Goal: Task Accomplishment & Management: Complete application form

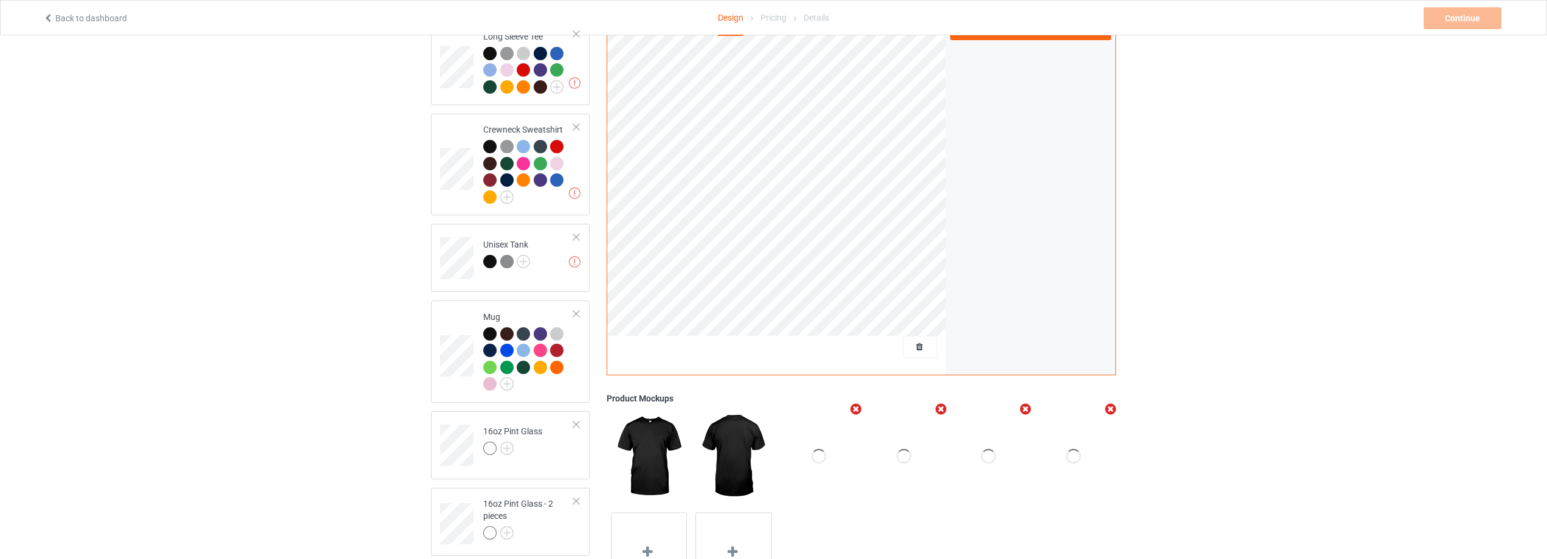
scroll to position [669, 0]
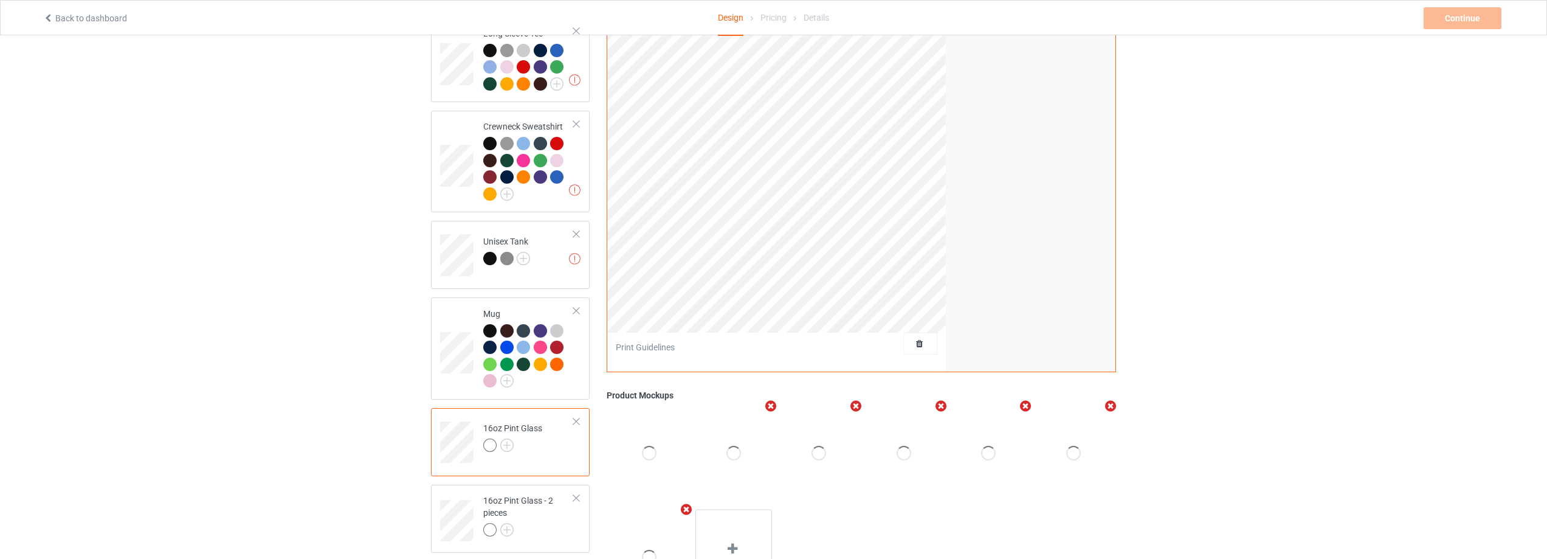
click at [577, 417] on div at bounding box center [576, 421] width 9 height 9
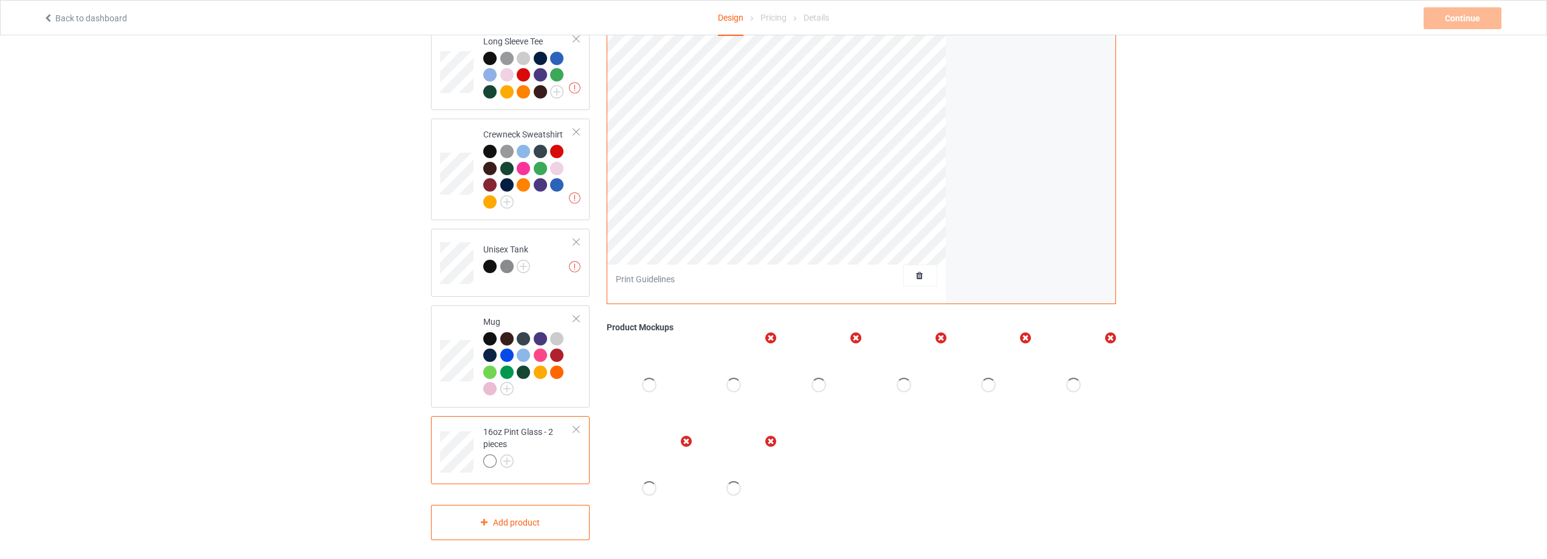
click at [578, 425] on div at bounding box center [576, 429] width 9 height 9
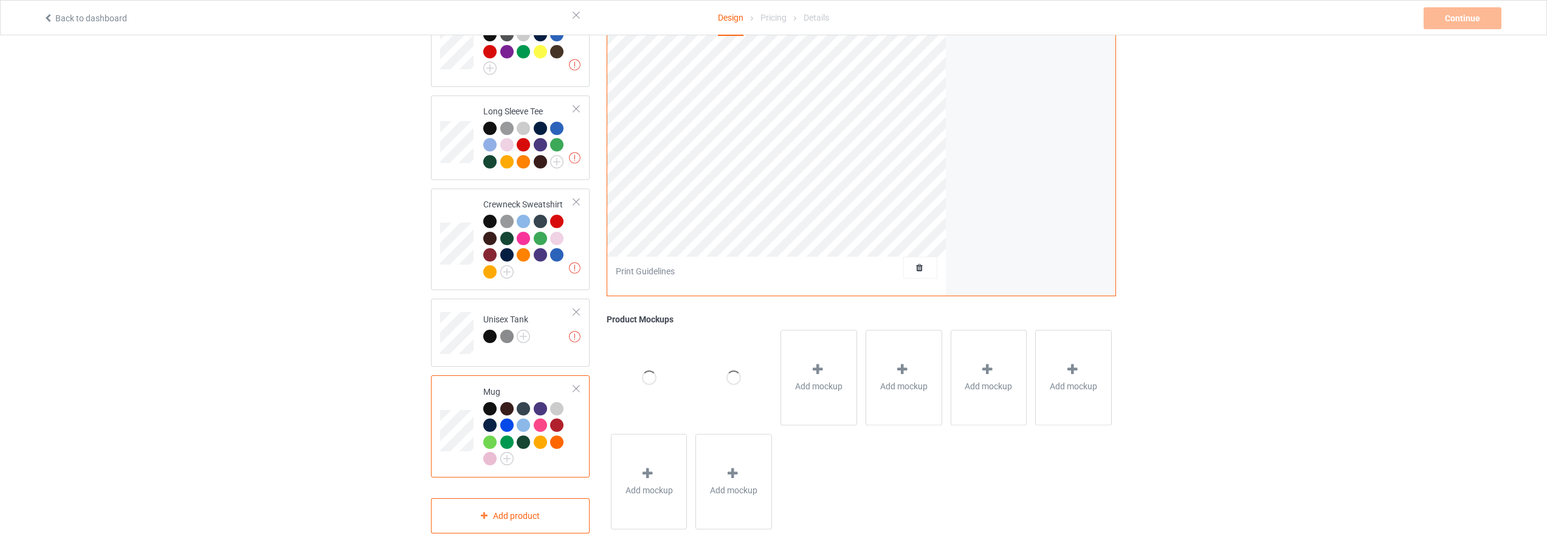
scroll to position [584, 0]
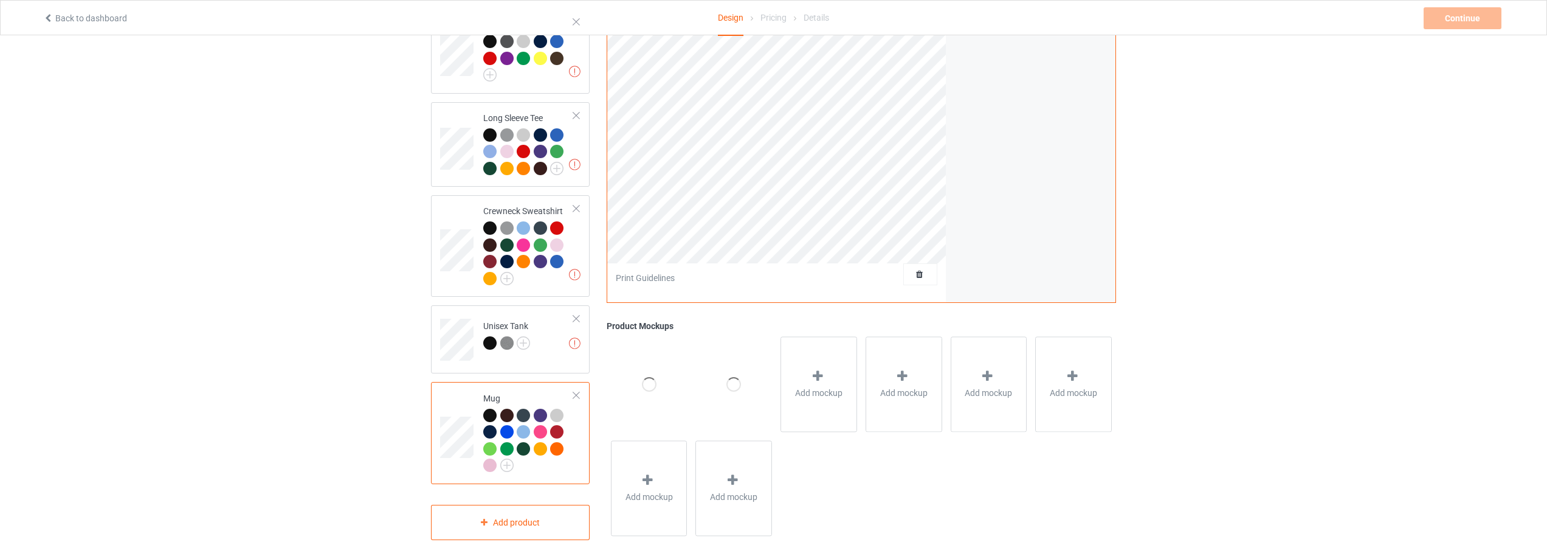
click at [470, 402] on td at bounding box center [458, 433] width 36 height 92
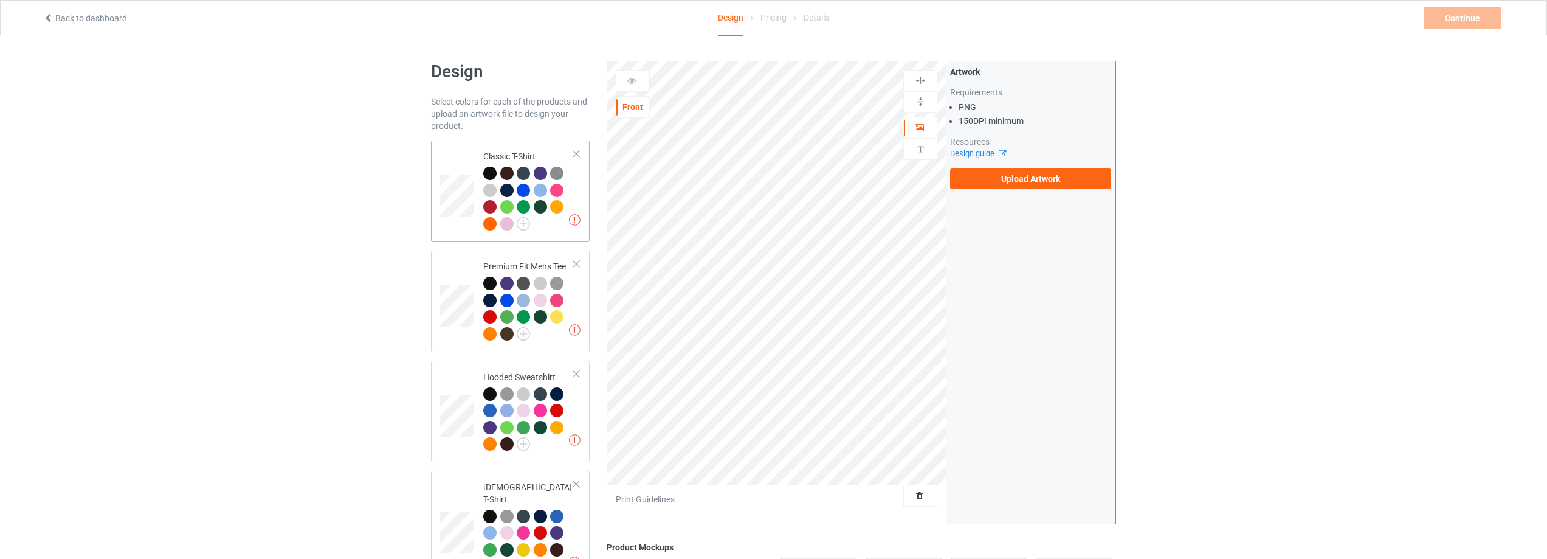
click at [465, 152] on td at bounding box center [458, 191] width 36 height 92
click at [1008, 173] on label "Upload Artwork" at bounding box center [1030, 178] width 161 height 21
click at [0, 0] on input "Upload Artwork" at bounding box center [0, 0] width 0 height 0
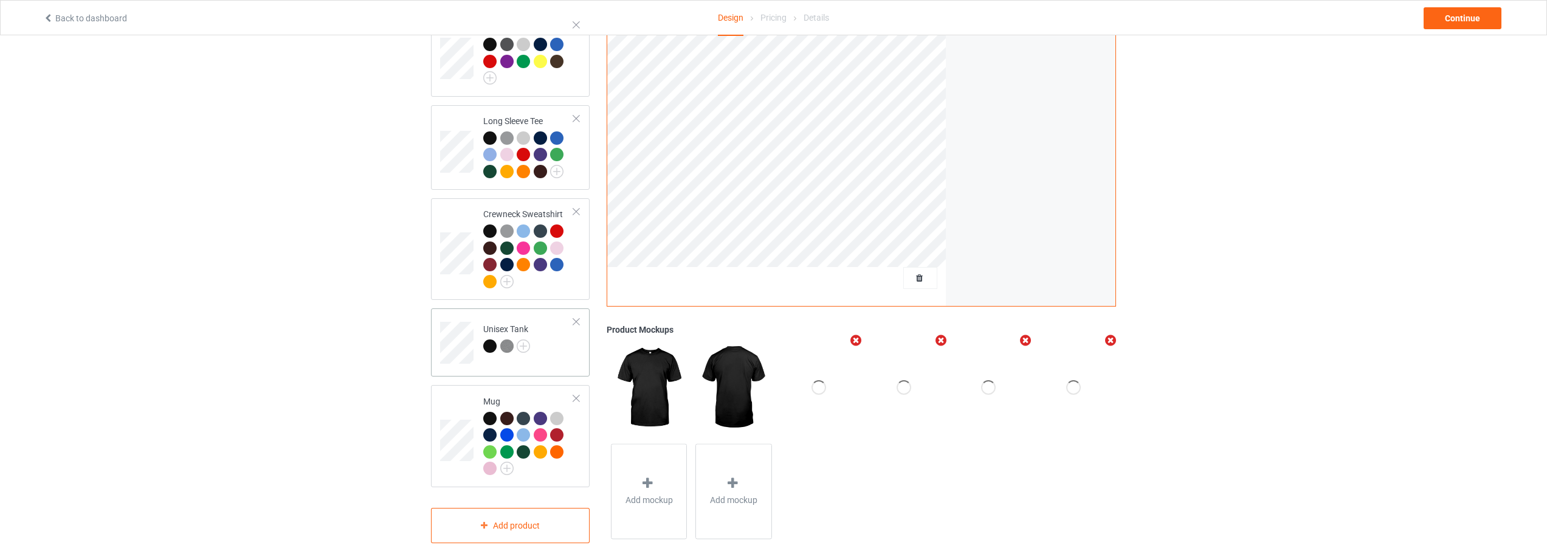
scroll to position [584, 0]
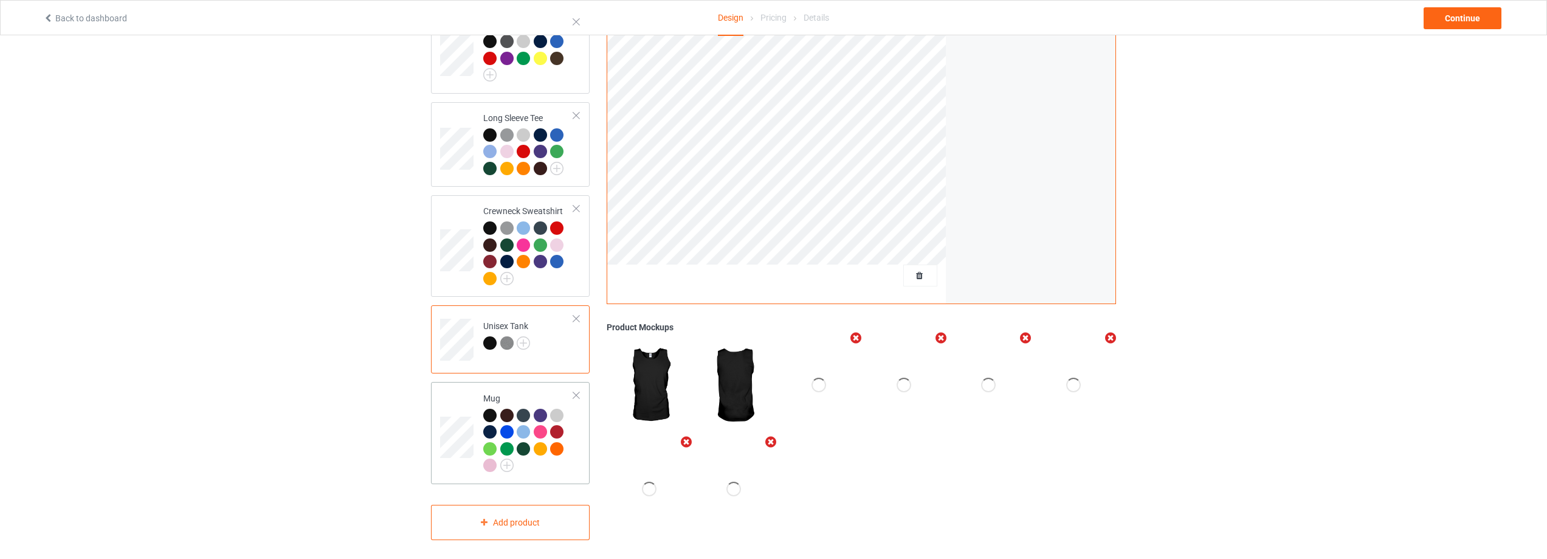
click at [466, 399] on td at bounding box center [458, 433] width 36 height 92
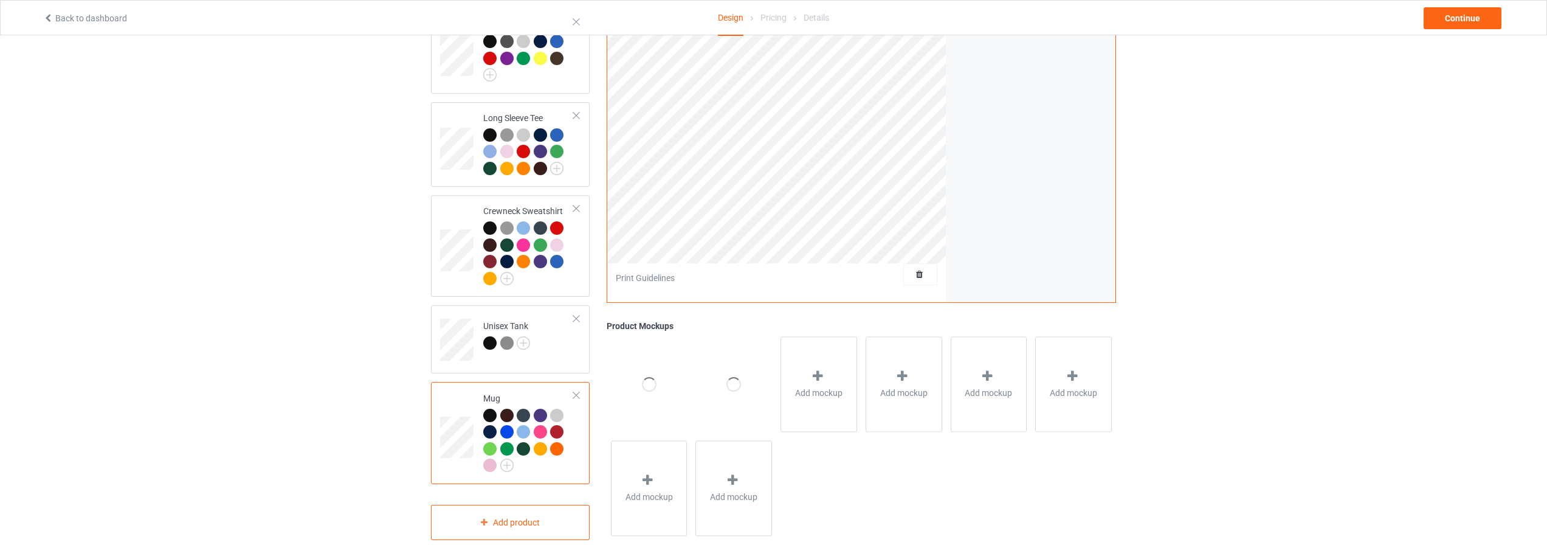
scroll to position [402, 0]
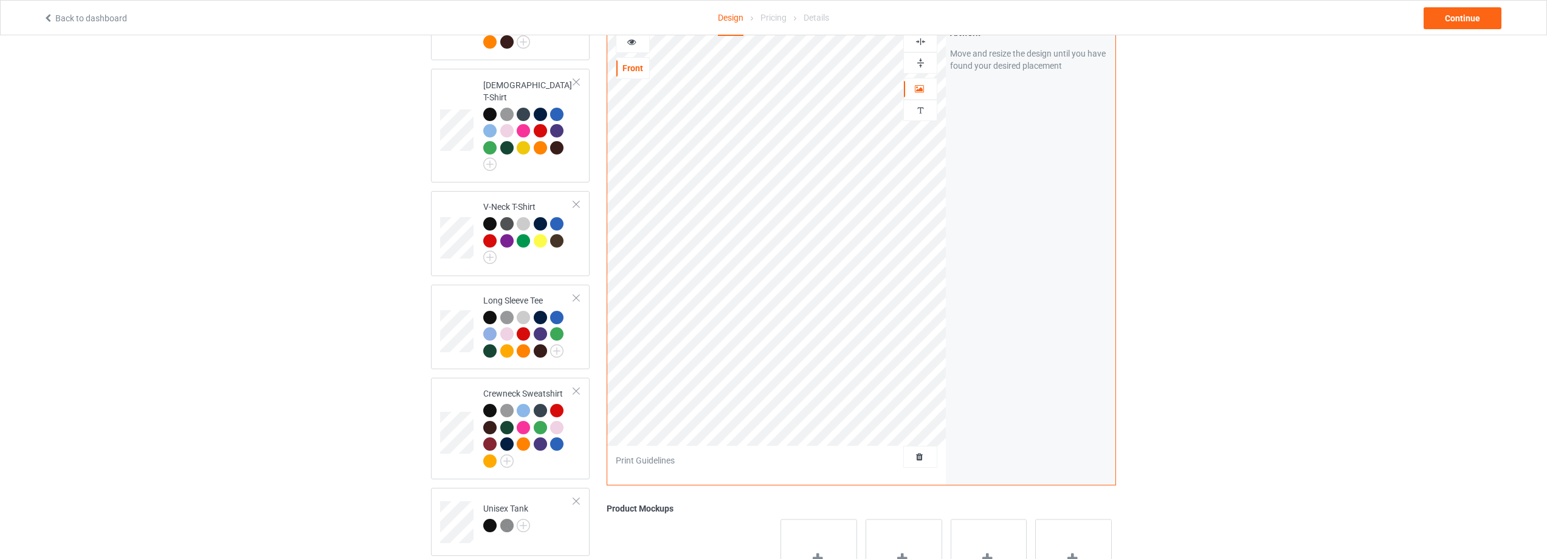
click at [921, 57] on img at bounding box center [921, 63] width 12 height 12
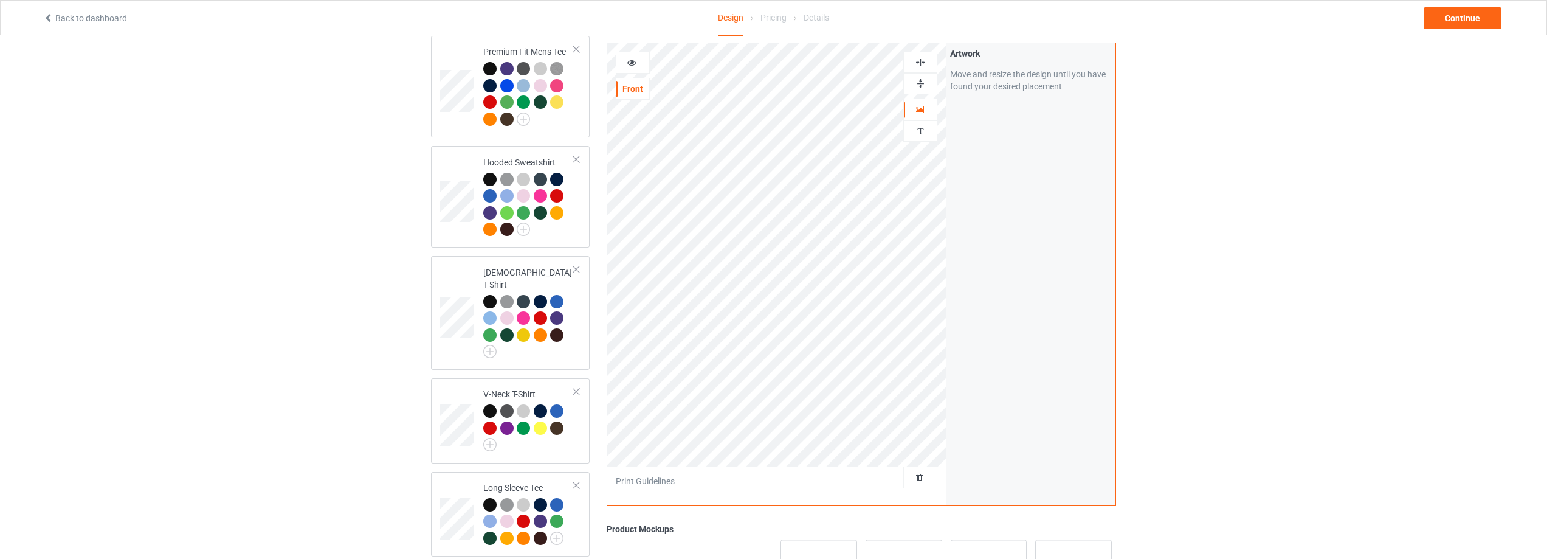
scroll to position [0, 0]
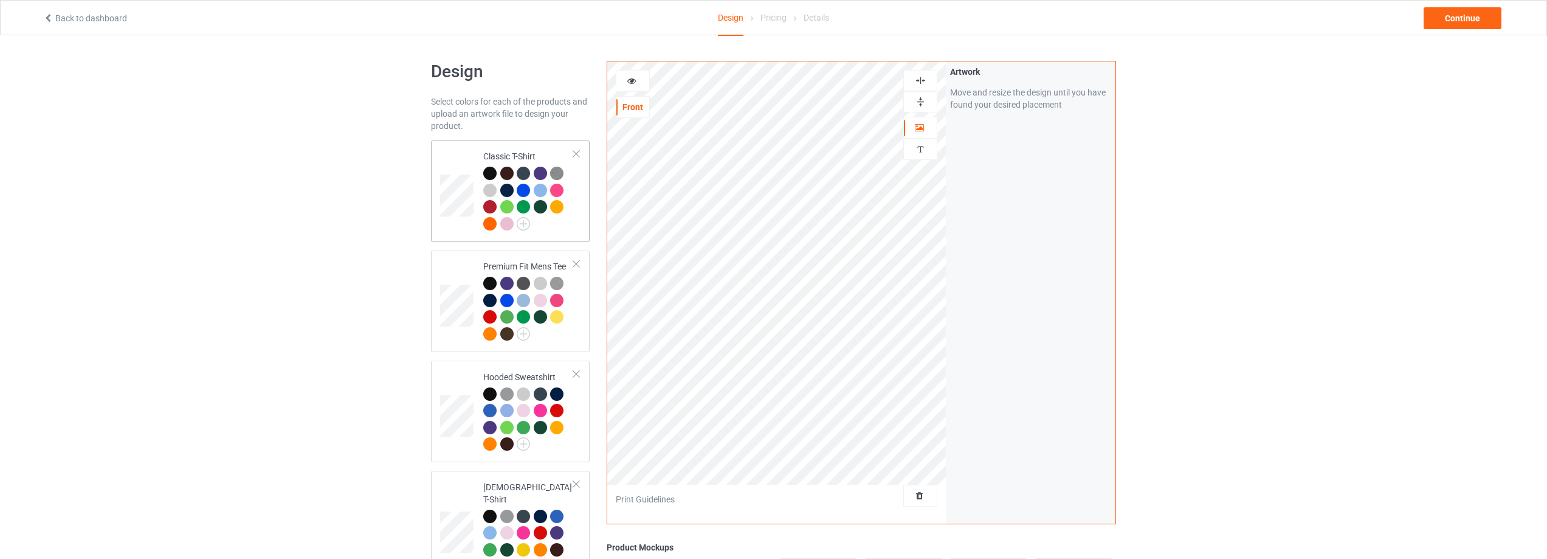
click at [453, 172] on td at bounding box center [458, 191] width 36 height 92
click at [1476, 15] on div "Continue" at bounding box center [1462, 18] width 78 height 22
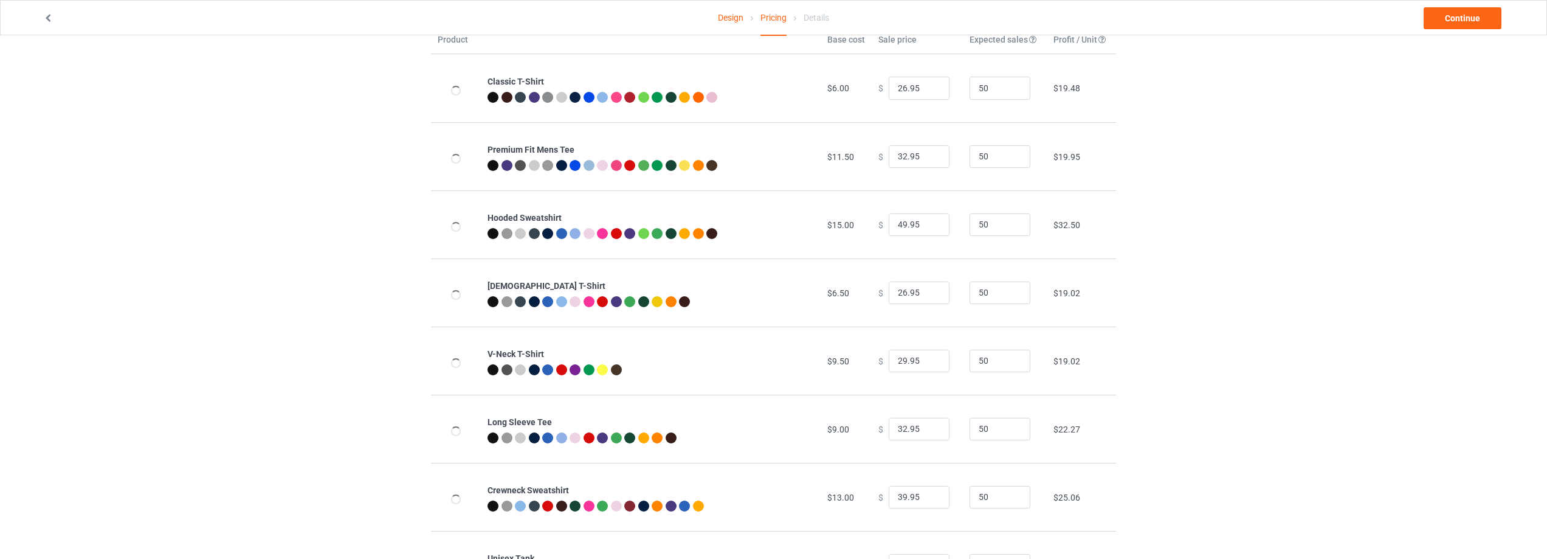
scroll to position [200, 0]
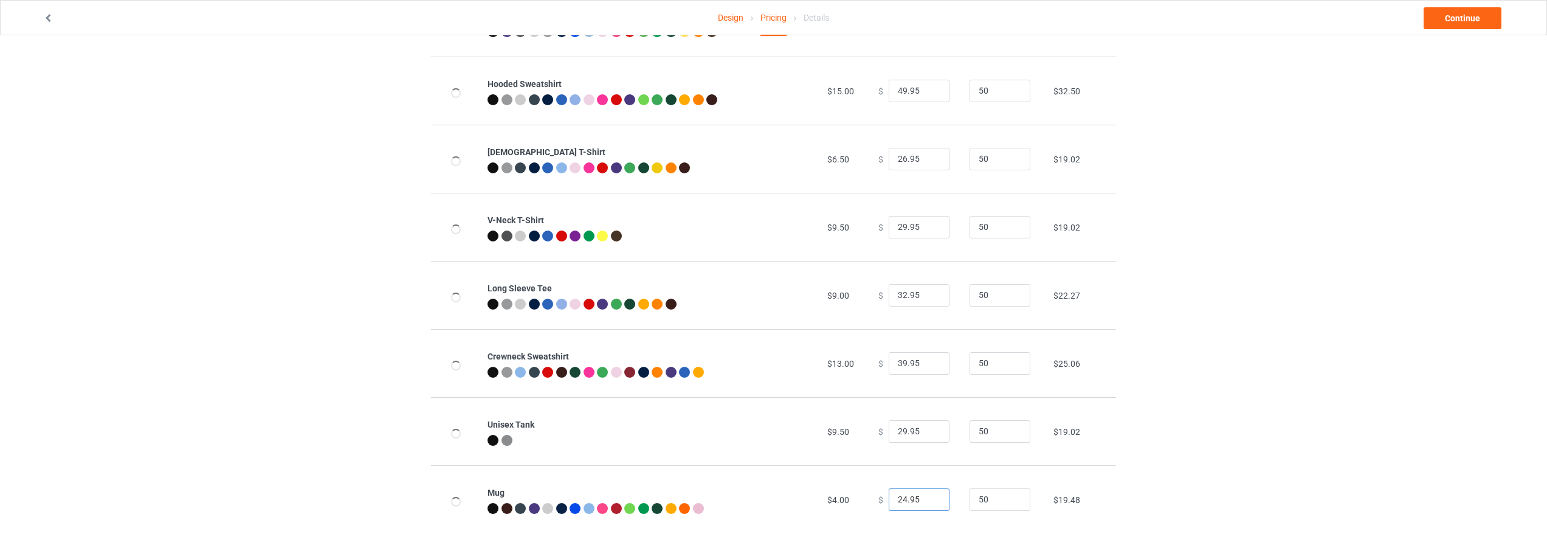
click at [900, 495] on input "24.95" at bounding box center [919, 499] width 61 height 23
type input "26.95"
click at [1148, 459] on div "Design Pricing Details Continue Pricing Estimated total profit $9,883.00 Produc…" at bounding box center [773, 197] width 1547 height 723
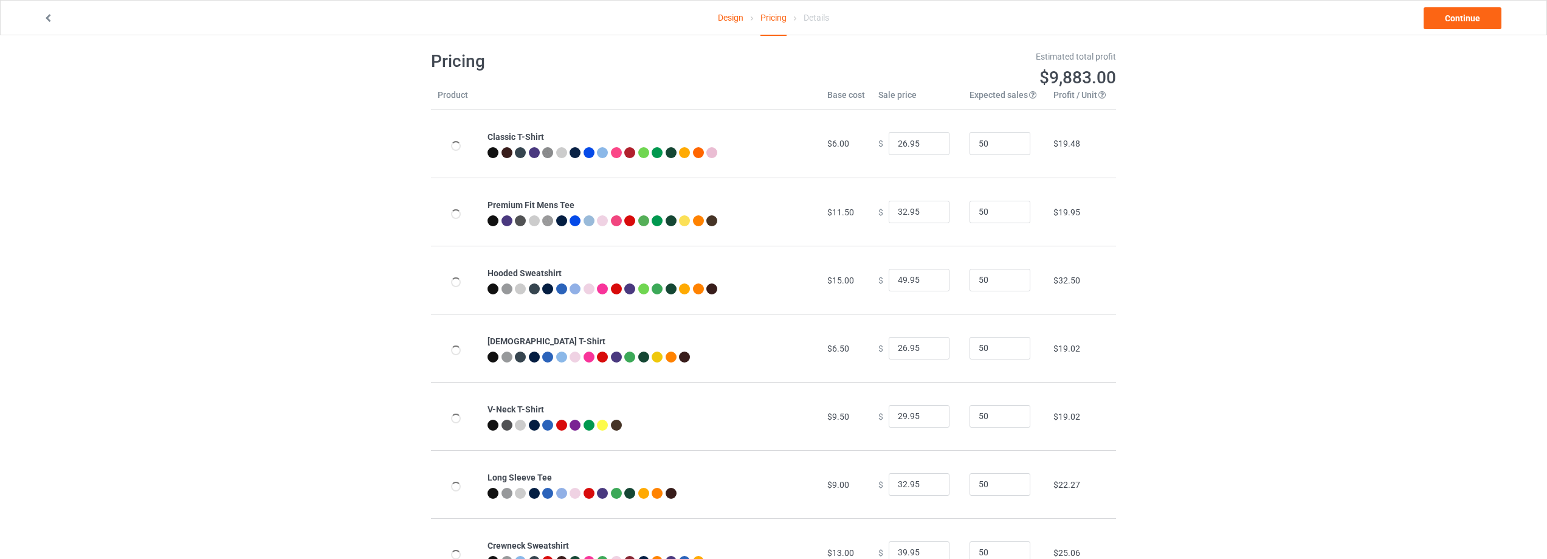
scroll to position [0, 0]
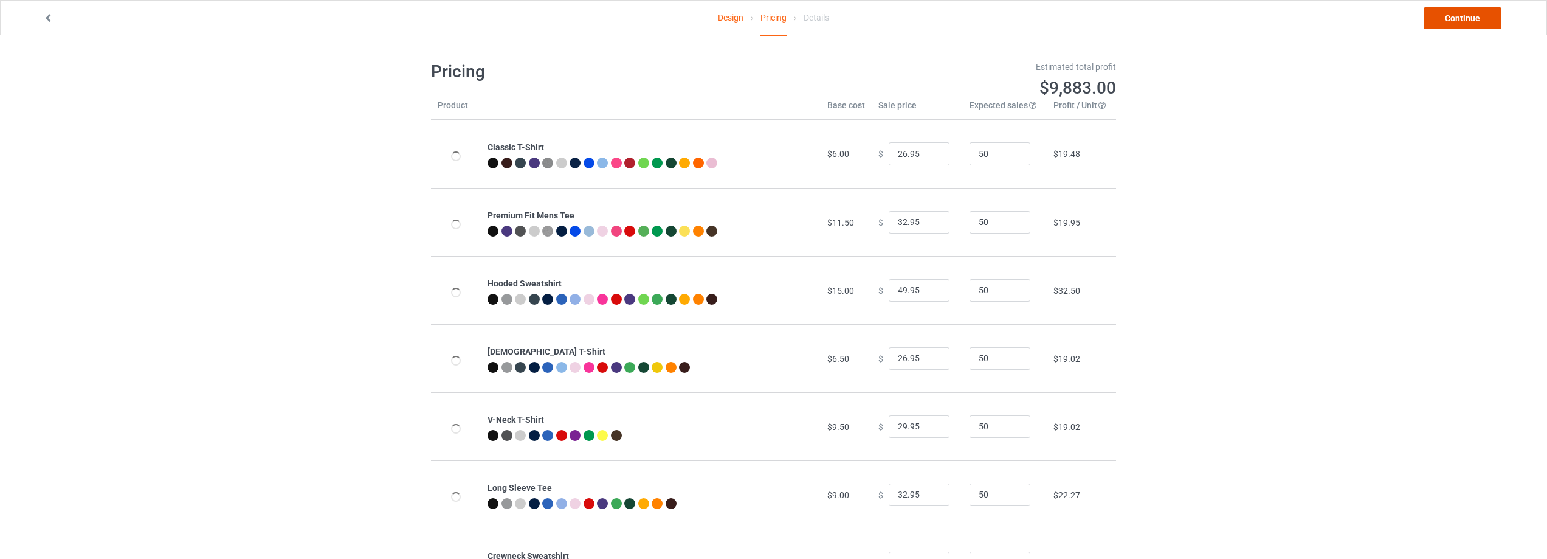
click at [1441, 17] on link "Continue" at bounding box center [1462, 18] width 78 height 22
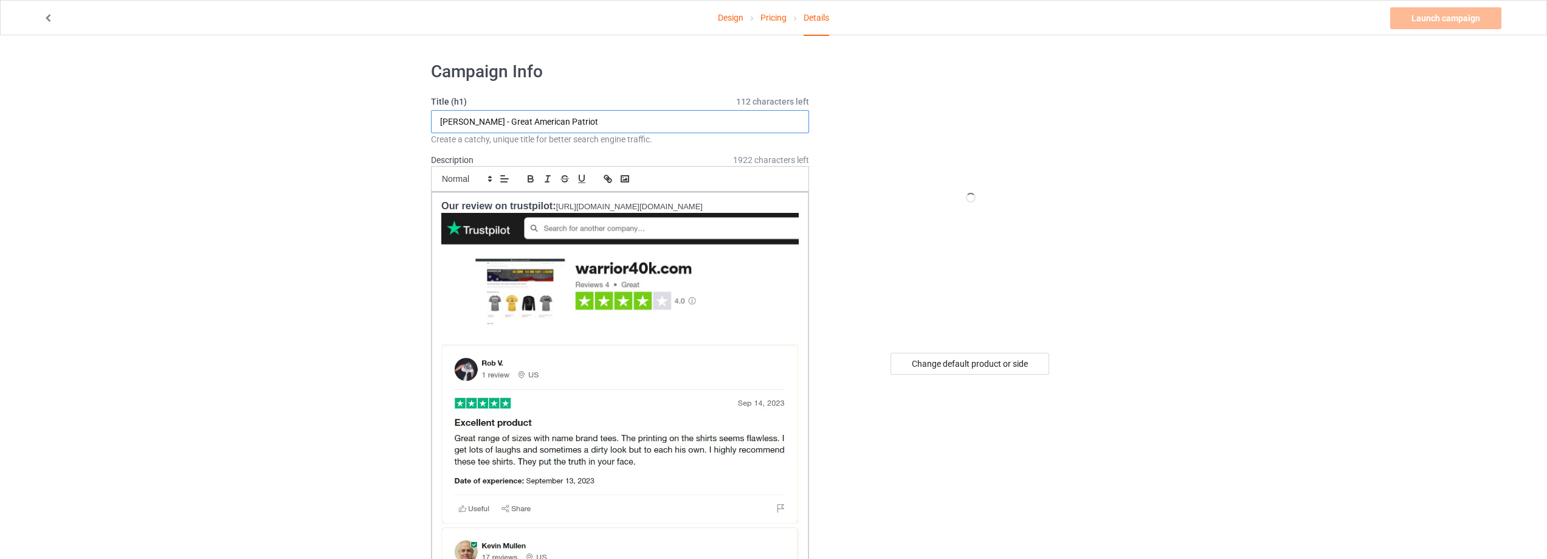
drag, startPoint x: 583, startPoint y: 117, endPoint x: 266, endPoint y: 140, distance: 318.1
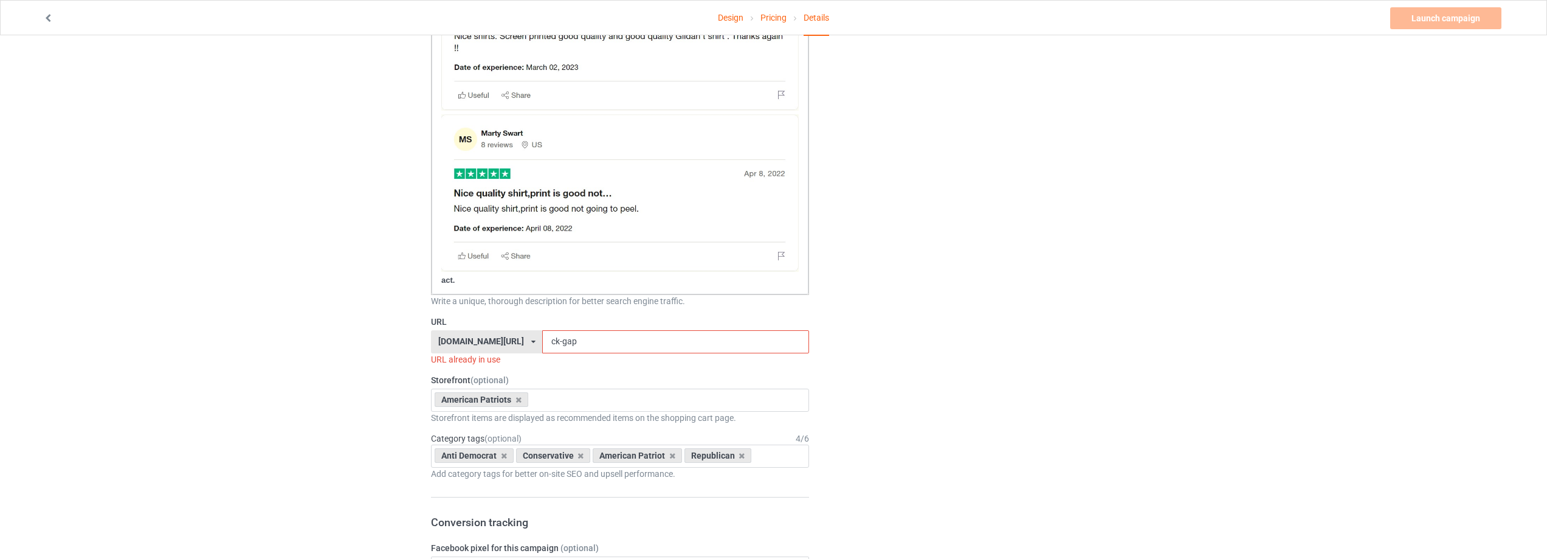
scroll to position [790, 0]
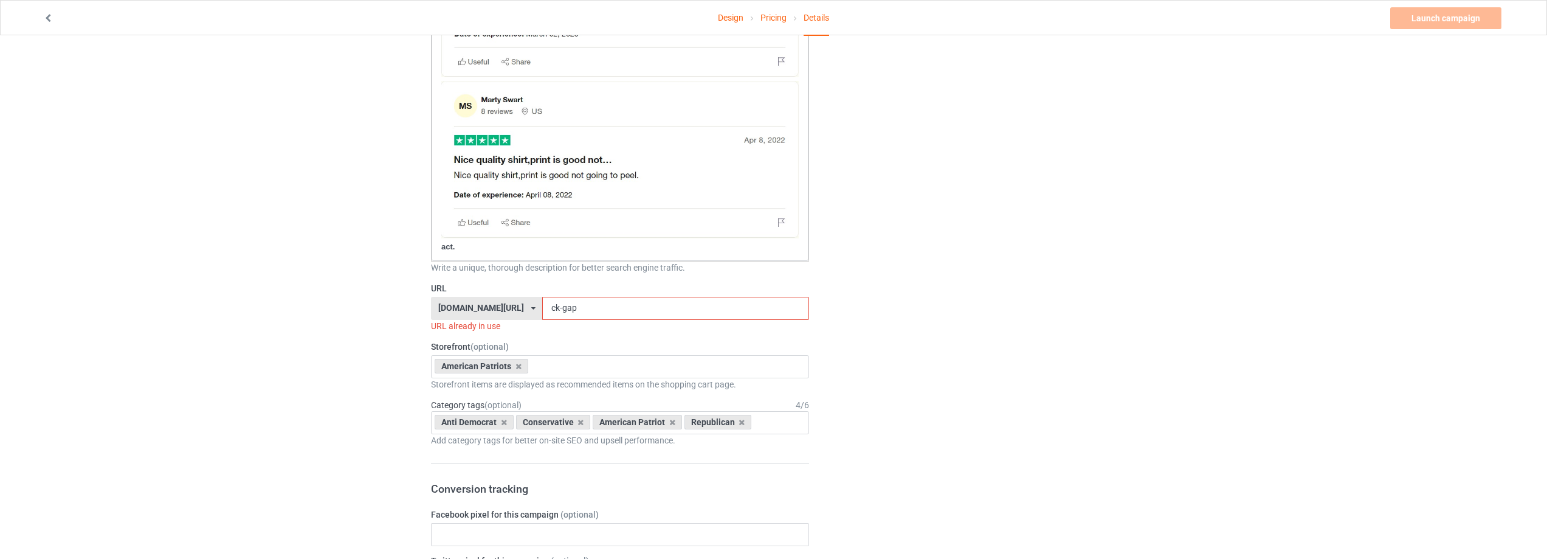
type input "This is the Turning Point - Charklie [PERSON_NAME] ( [DATE]-[DATE])"
drag, startPoint x: 589, startPoint y: 304, endPoint x: 472, endPoint y: 317, distance: 117.4
click at [472, 317] on div "[DOMAIN_NAME][URL] [DOMAIN_NAME][URL] [DOMAIN_NAME][URL] [DOMAIN_NAME][URL] [DO…" at bounding box center [620, 308] width 378 height 23
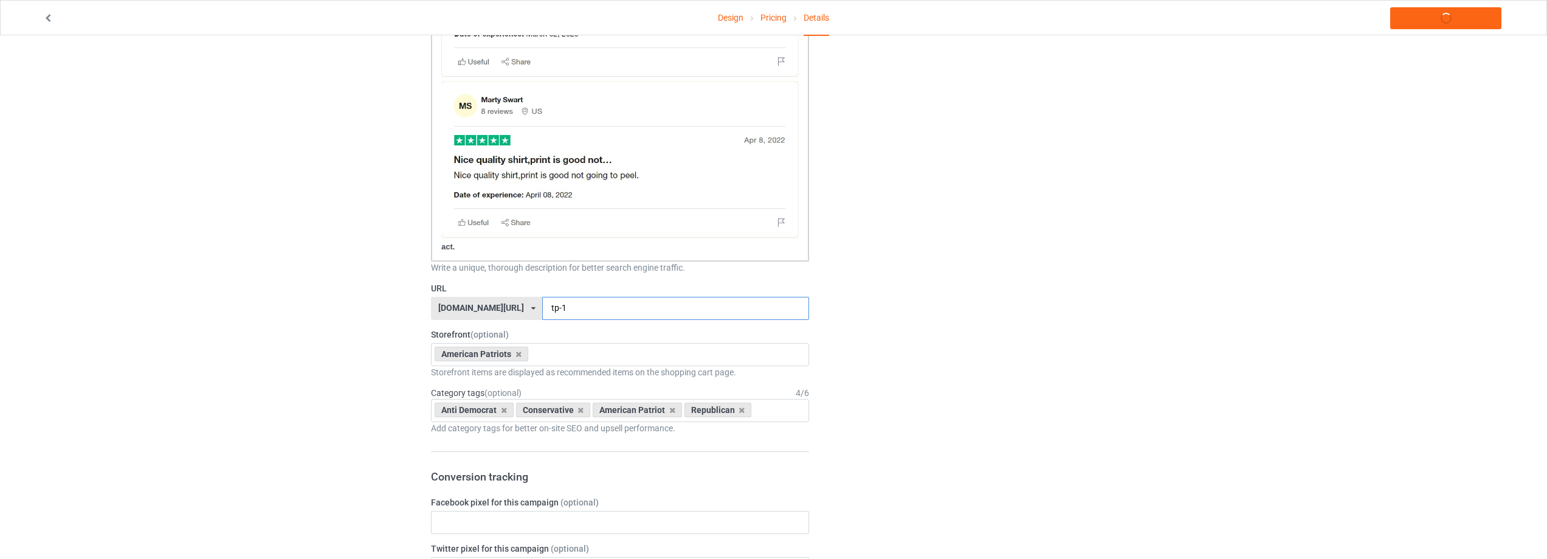
type input "tp-1"
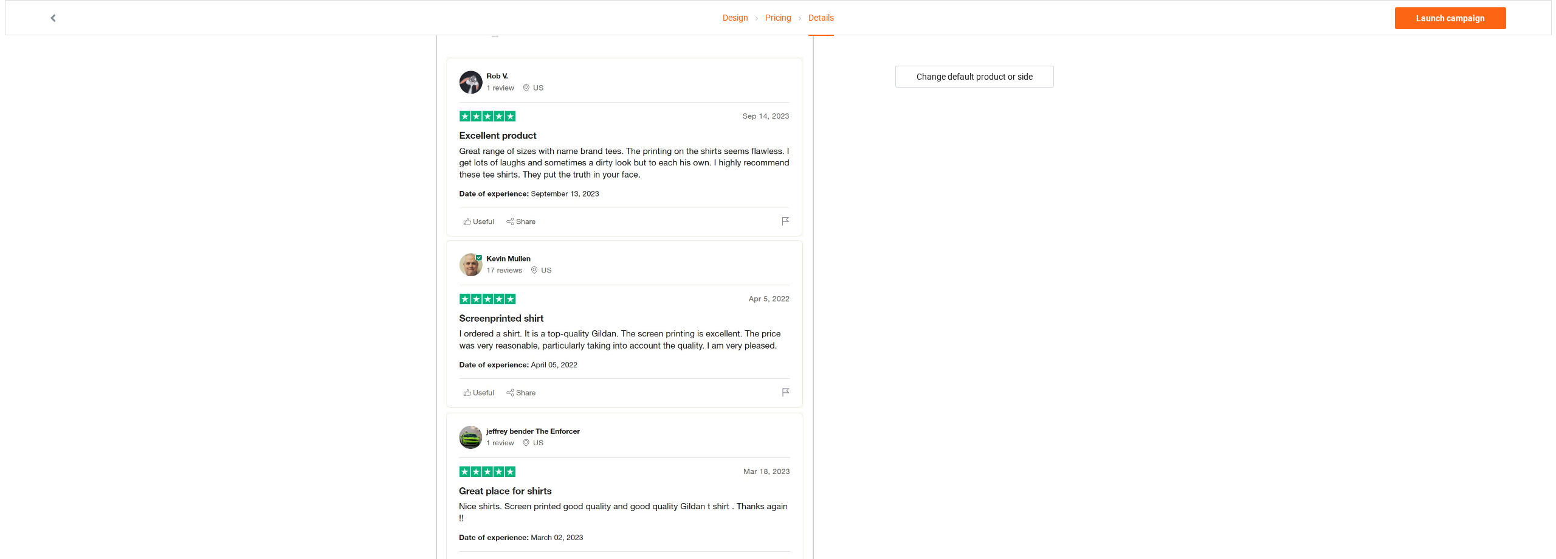
scroll to position [0, 0]
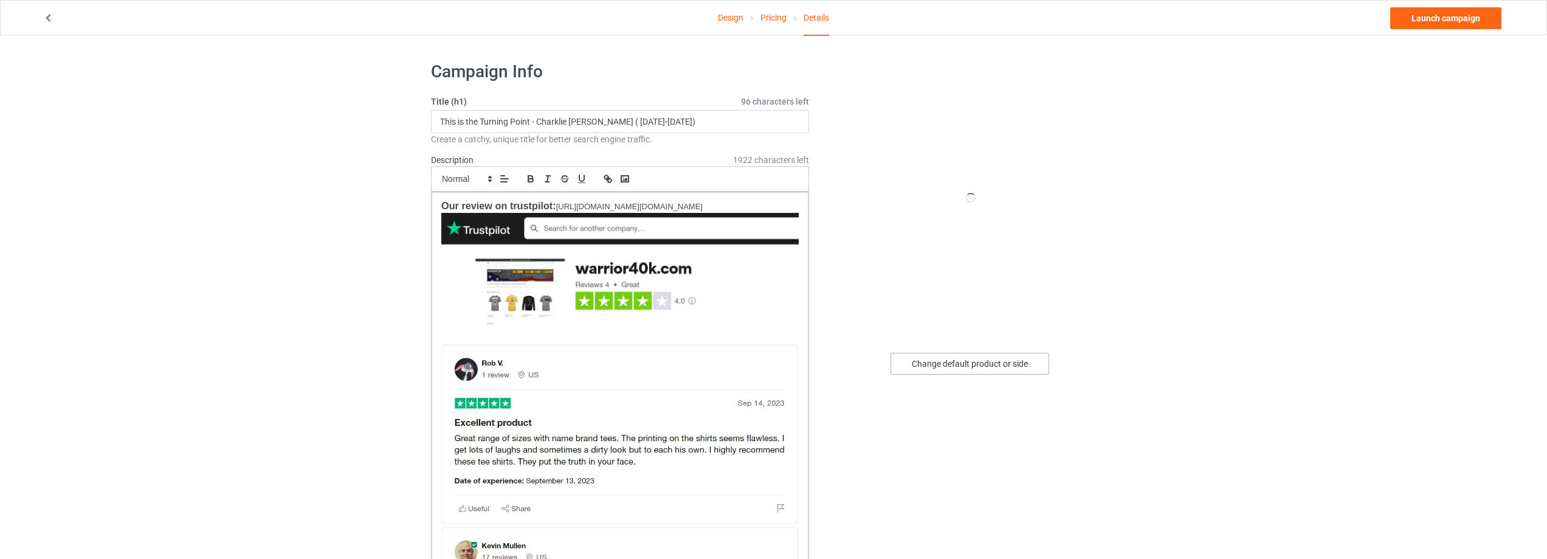
click at [985, 358] on div "Change default product or side" at bounding box center [969, 364] width 159 height 22
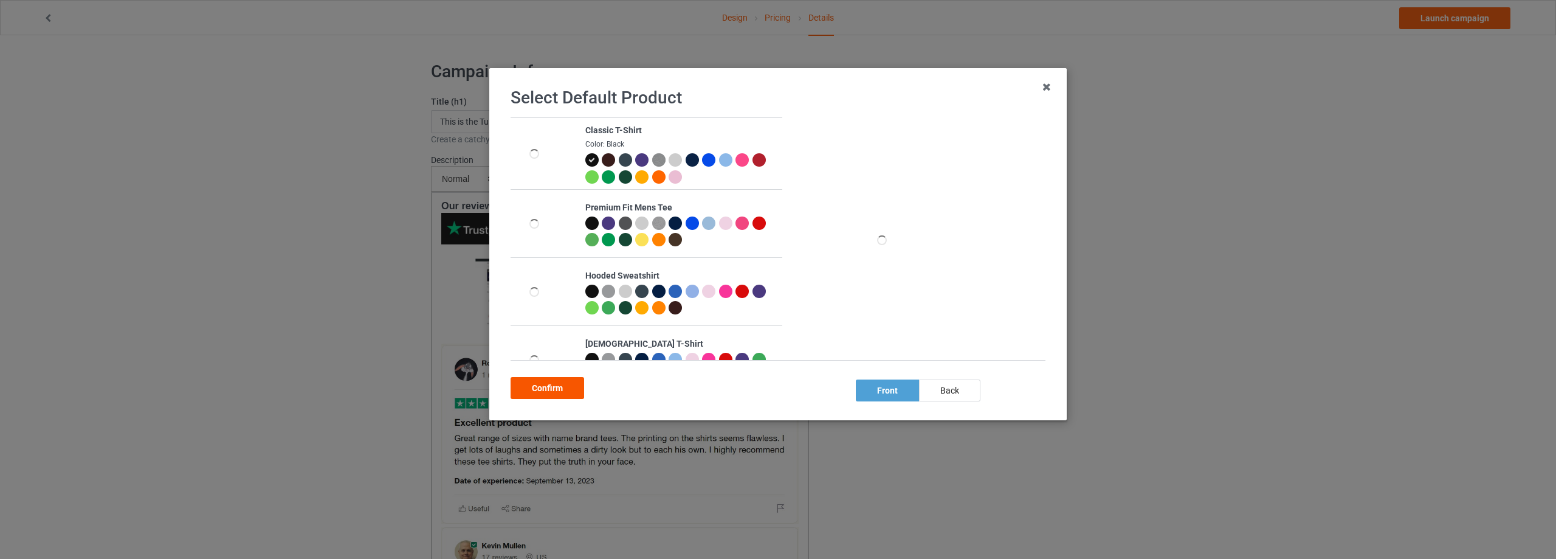
click at [572, 388] on div "Confirm" at bounding box center [548, 388] width 74 height 22
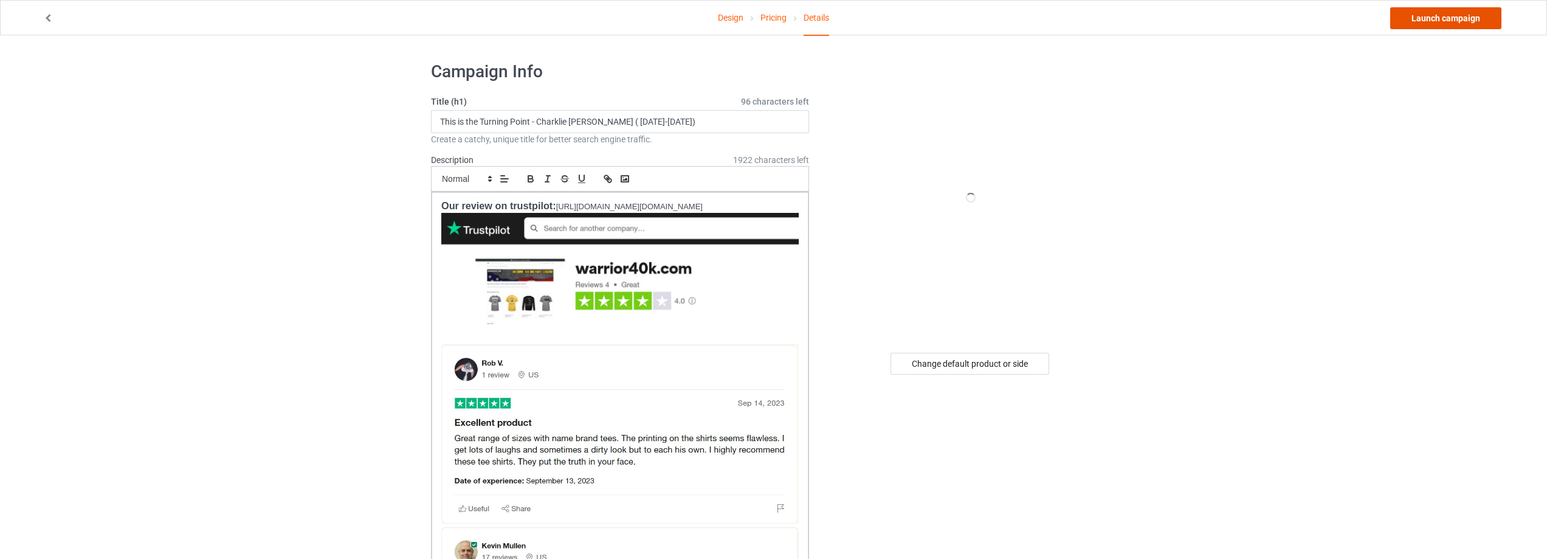
click at [1434, 17] on link "Launch campaign" at bounding box center [1445, 18] width 111 height 22
